Goal: Navigation & Orientation: Go to known website

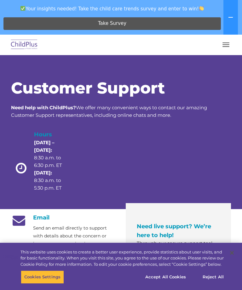
click at [27, 40] on img at bounding box center [24, 45] width 30 height 15
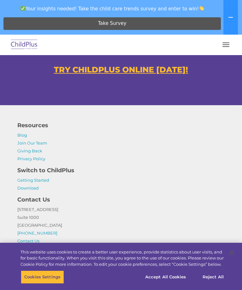
scroll to position [515, 0]
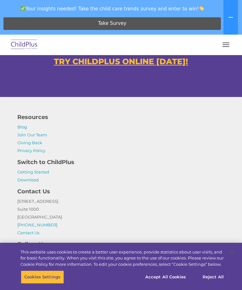
click at [172, 65] on u "TRY CHILDPLUS ONLINE TODAY!" at bounding box center [121, 61] width 134 height 9
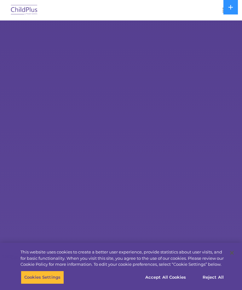
select select "MEDIUM"
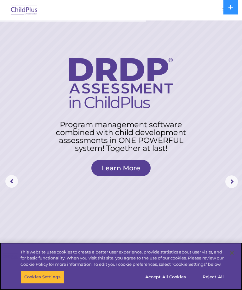
click at [169, 278] on button "Accept All Cookies" at bounding box center [166, 277] width 48 height 13
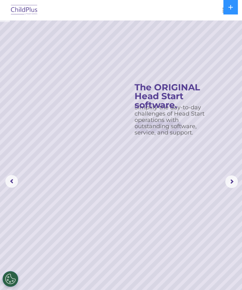
click at [225, 1] on button at bounding box center [231, 7] width 15 height 15
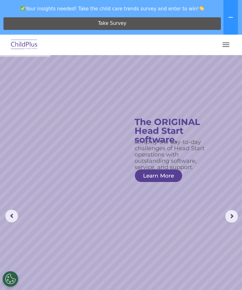
click at [222, 40] on button "button" at bounding box center [225, 45] width 13 height 10
